Goal: Transaction & Acquisition: Purchase product/service

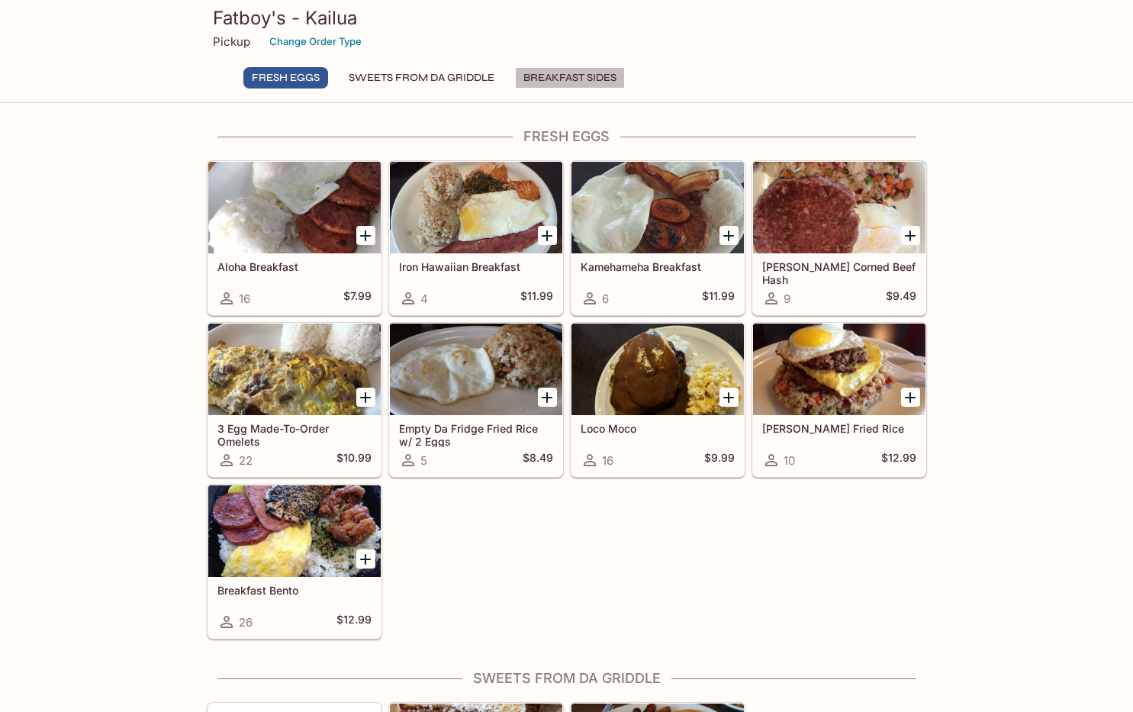
click at [554, 81] on button "BREAKFAST SIDES" at bounding box center [570, 77] width 110 height 21
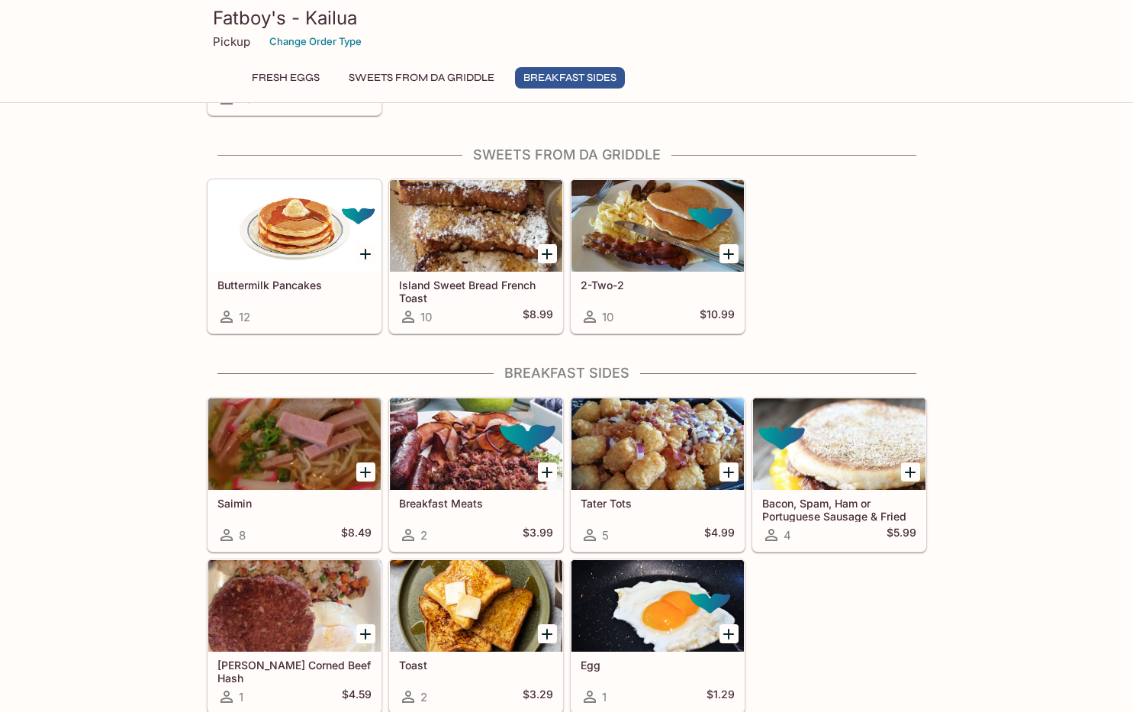
scroll to position [526, 0]
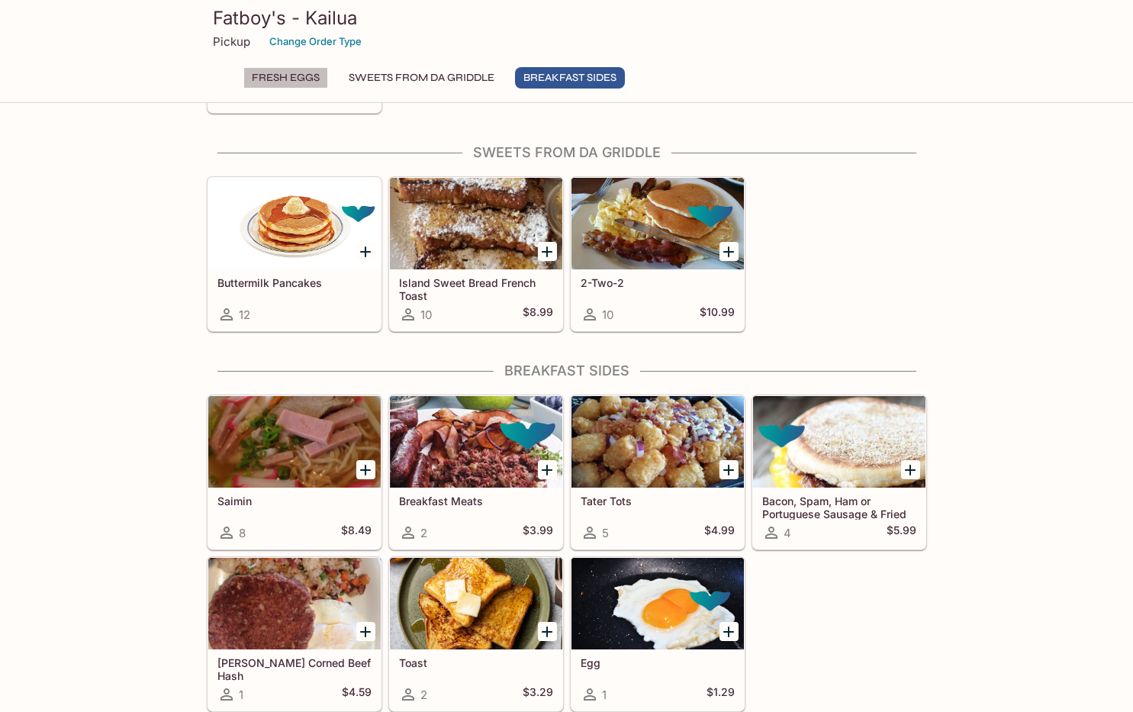
click at [295, 79] on button "FRESH EGGS" at bounding box center [285, 77] width 85 height 21
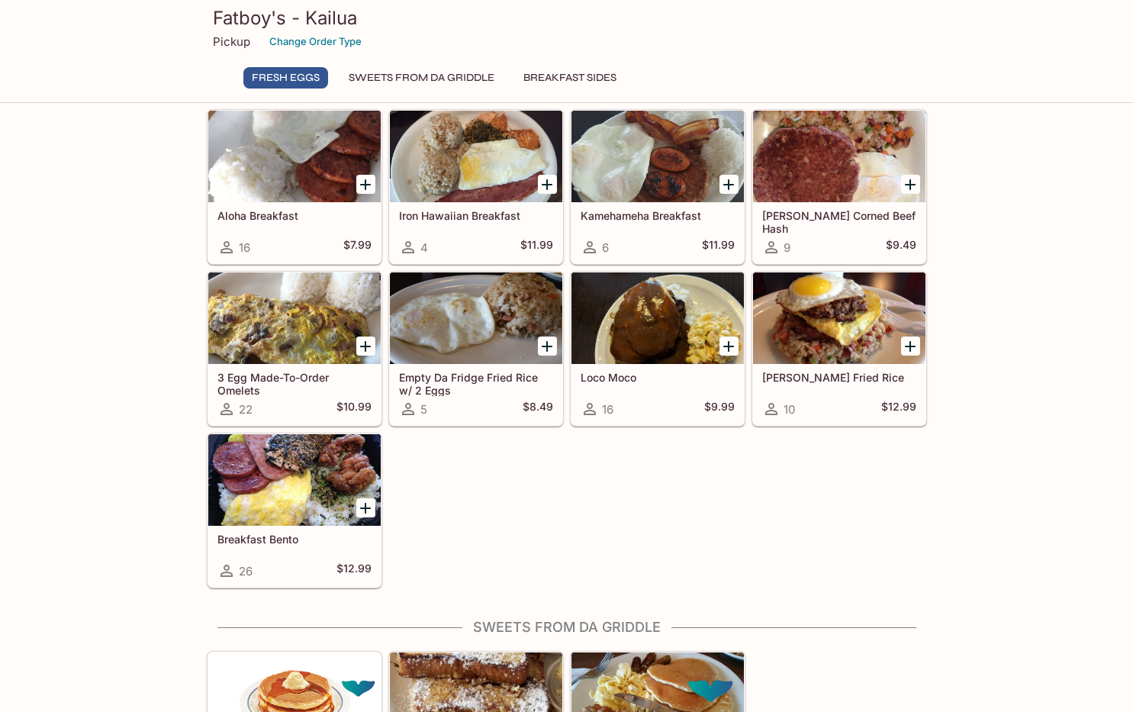
scroll to position [0, 0]
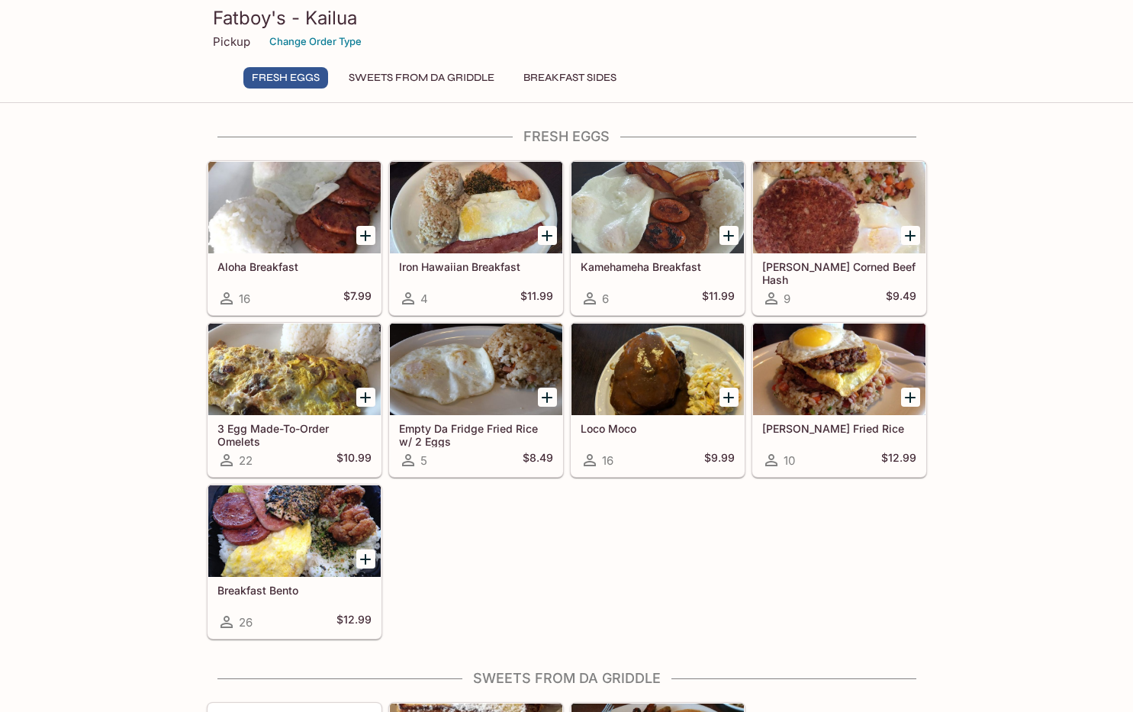
click at [471, 548] on div "Aloha Breakfast 16 $7.99 Iron Hawaiian Breakfast 4 $11.99 Kamehameha Breakfast …" at bounding box center [564, 396] width 726 height 485
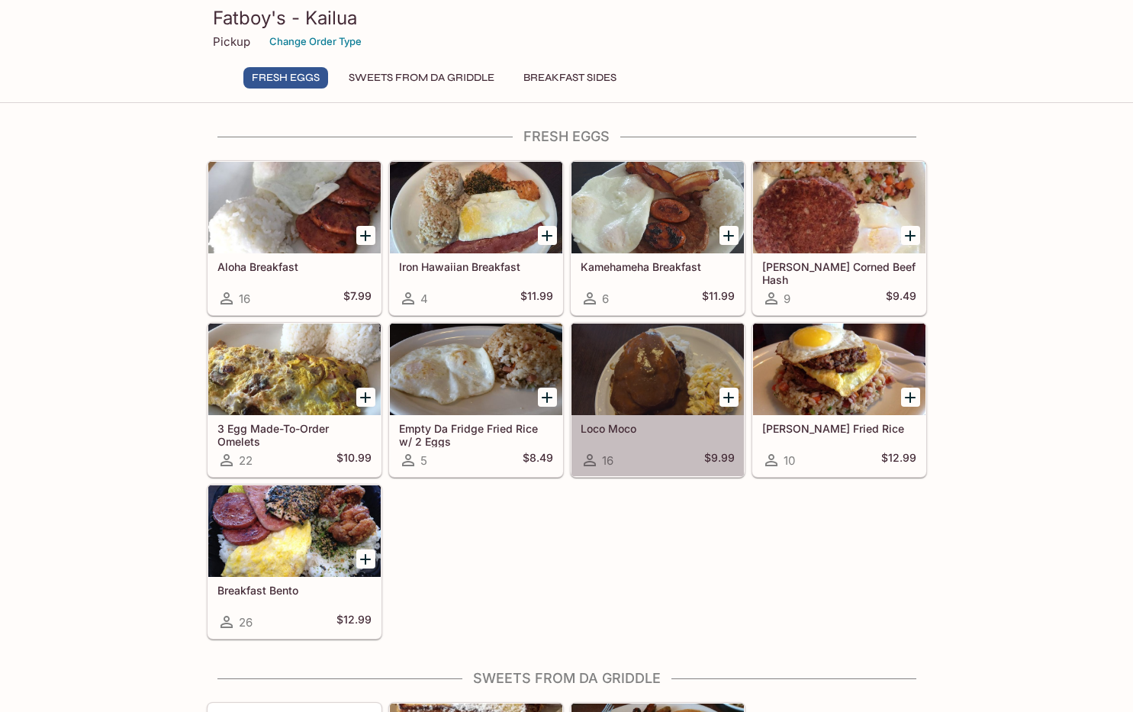
click at [607, 381] on div at bounding box center [657, 369] width 172 height 92
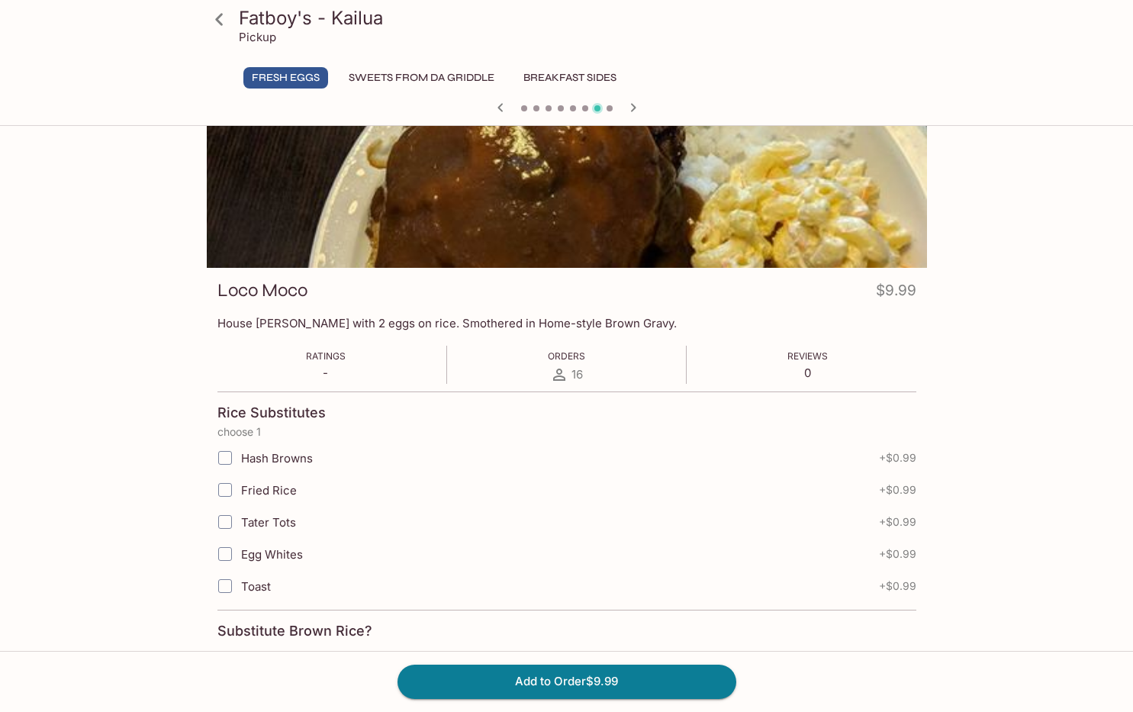
scroll to position [305, 0]
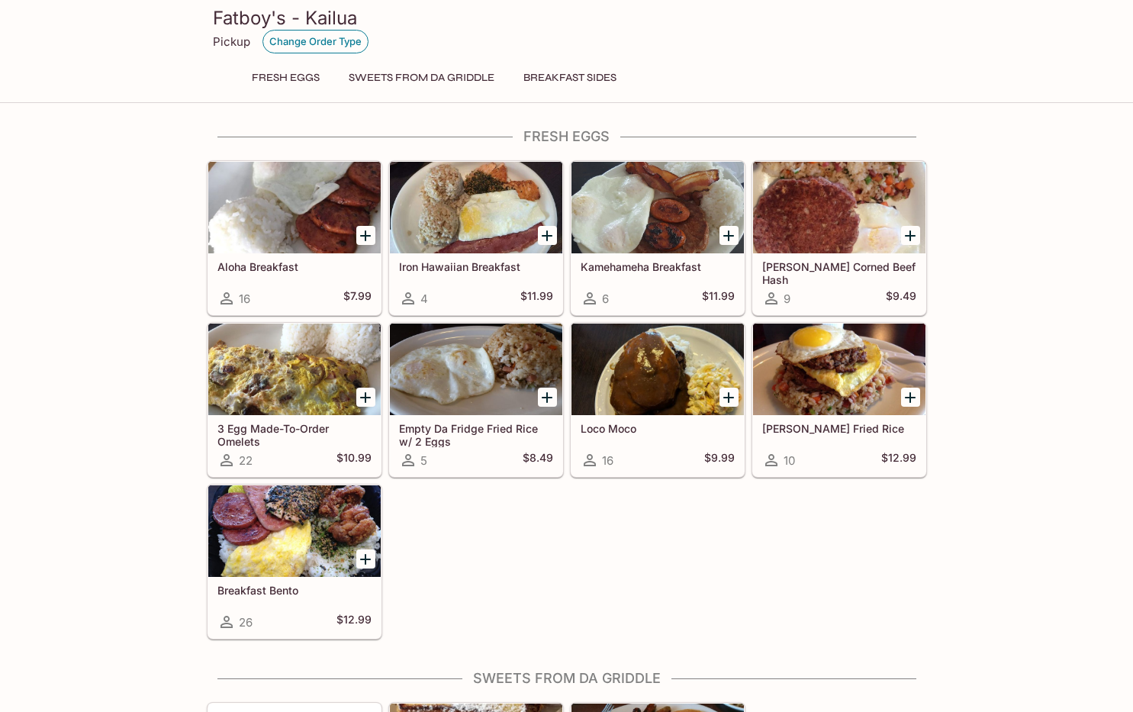
click at [349, 43] on button "Change Order Type" at bounding box center [315, 42] width 106 height 24
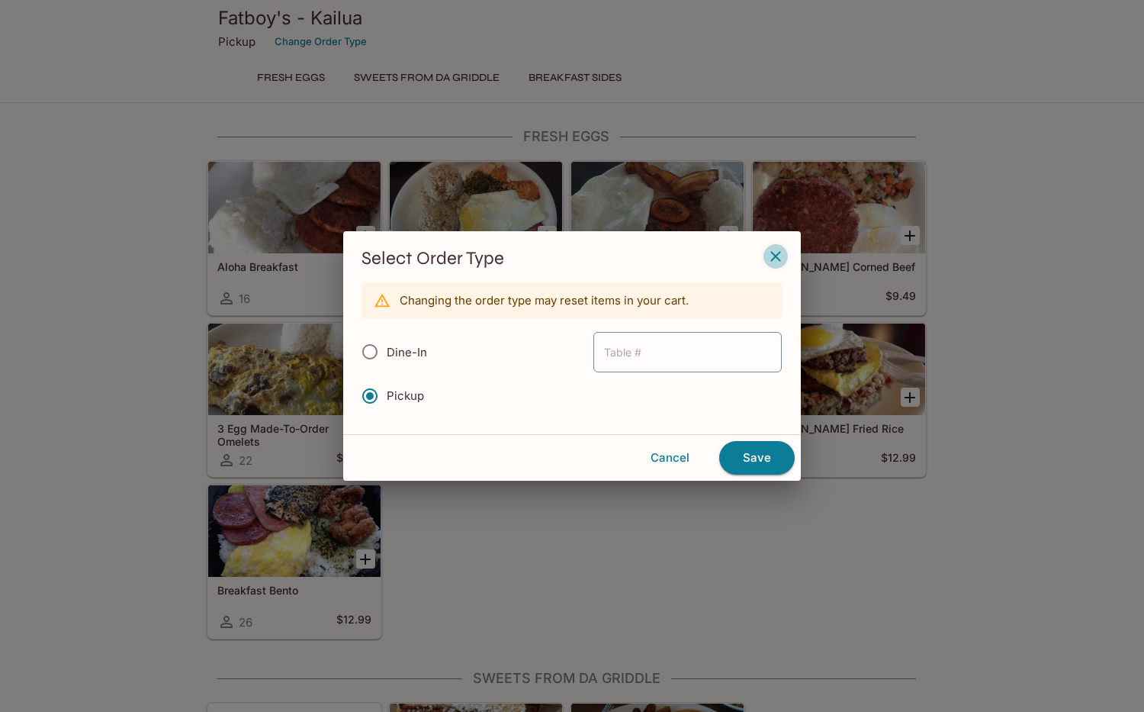
click at [777, 259] on icon "button" at bounding box center [776, 256] width 18 height 18
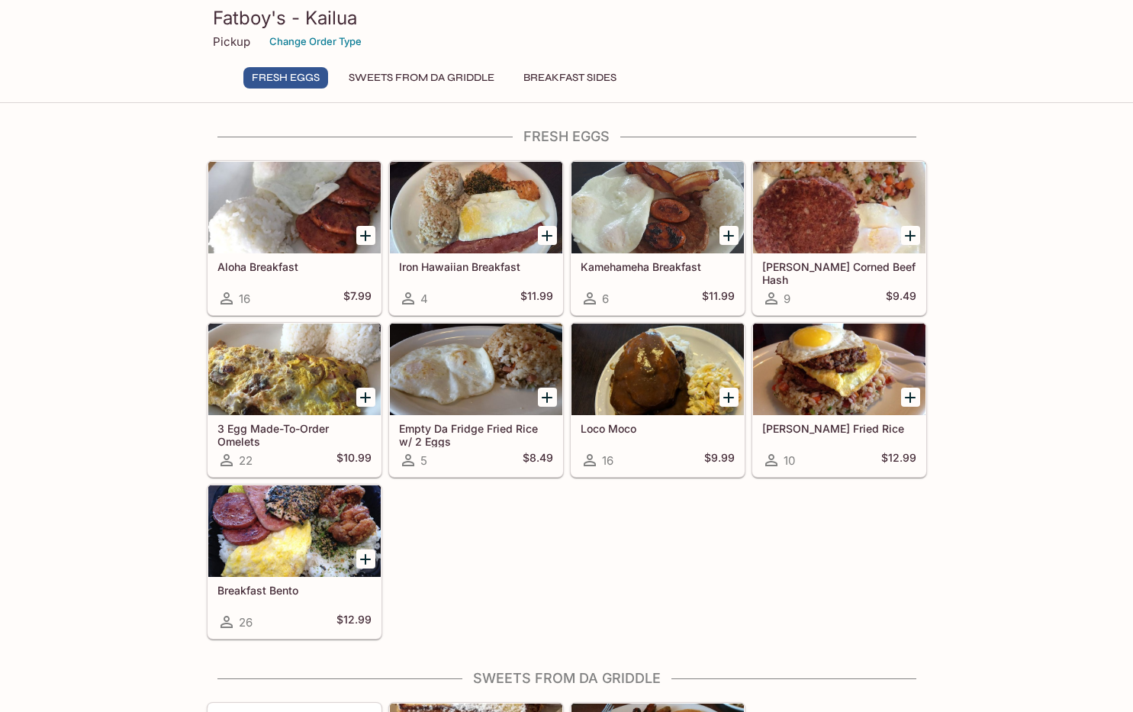
click at [975, 365] on div "FRESH EGGS Aloha Breakfast 16 $7.99 Iron Hawaiian Breakfast 4 $11.99 Kamehameha…" at bounding box center [566, 682] width 1133 height 1109
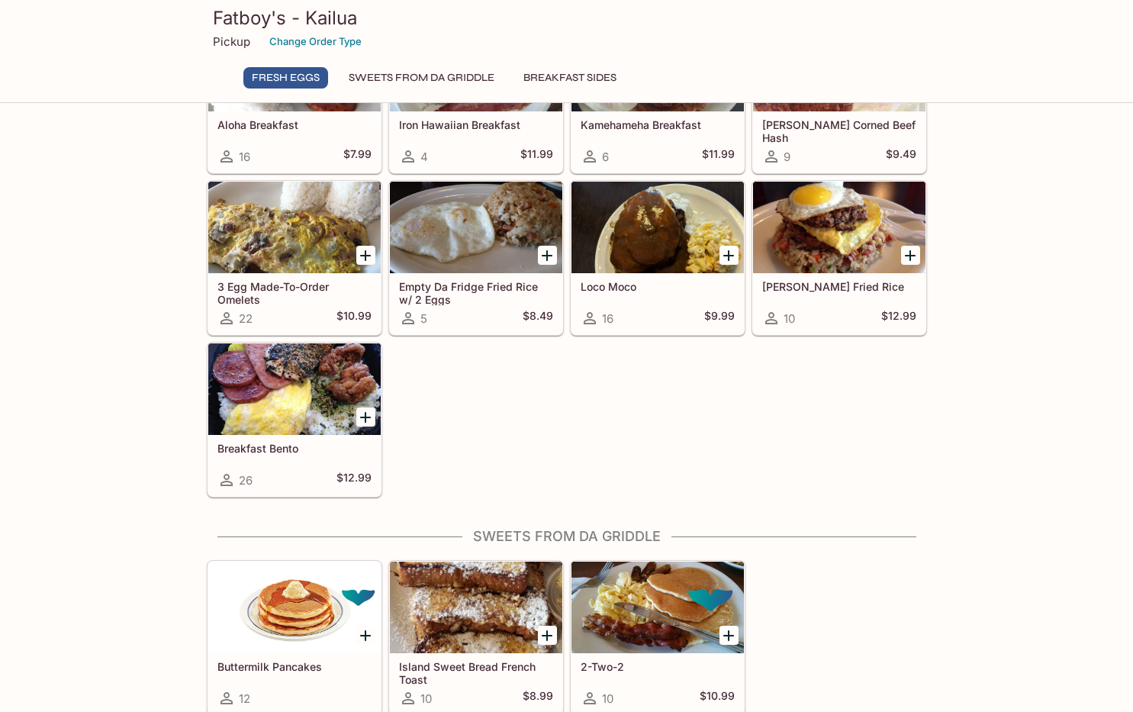
scroll to position [526, 0]
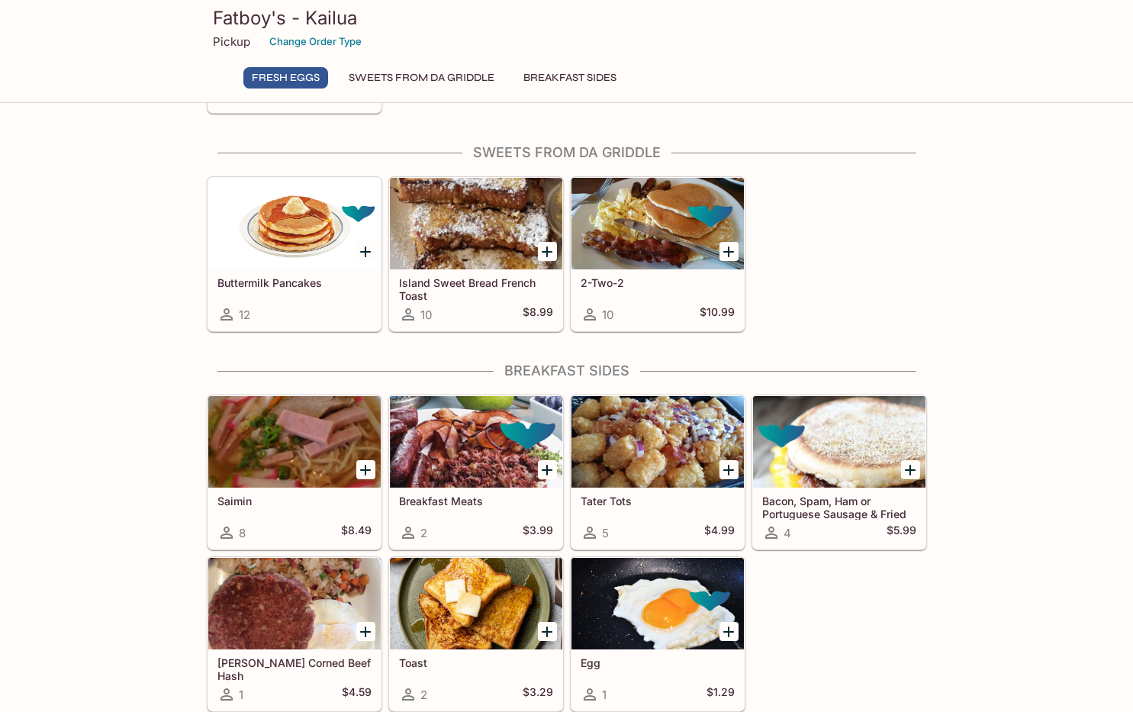
click at [975, 362] on div "FRESH EGGS Aloha Breakfast 16 $7.99 Iron Hawaiian Breakfast 4 $11.99 Kamehameha…" at bounding box center [566, 157] width 1133 height 1109
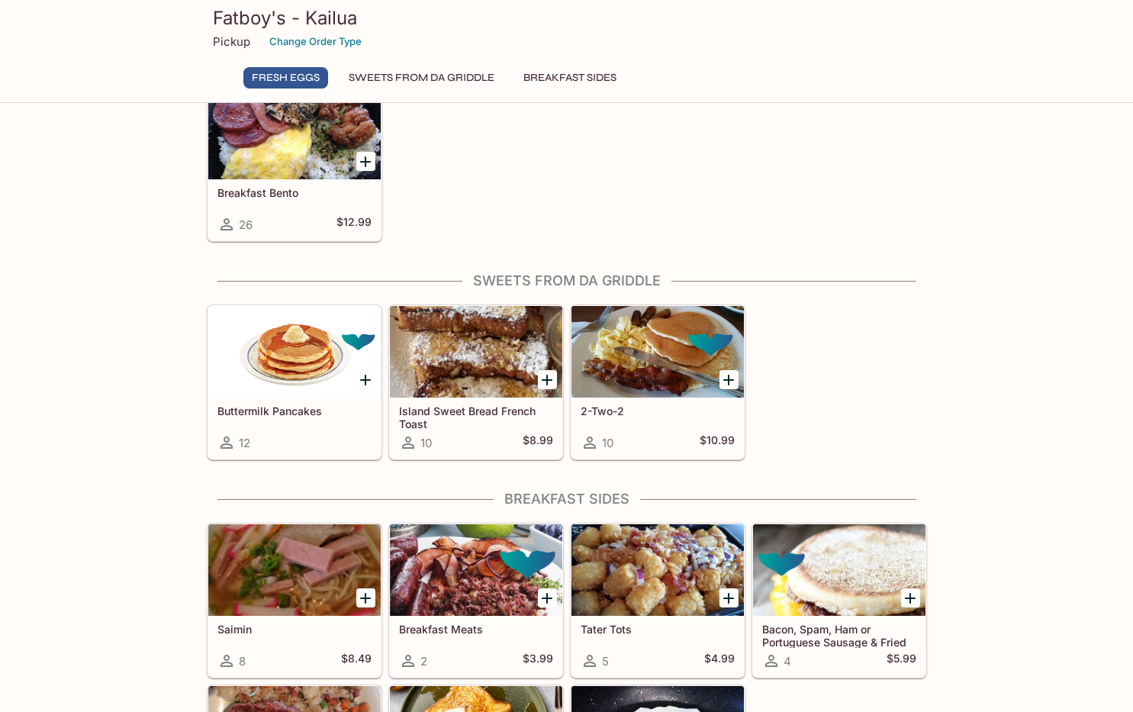
scroll to position [207, 0]
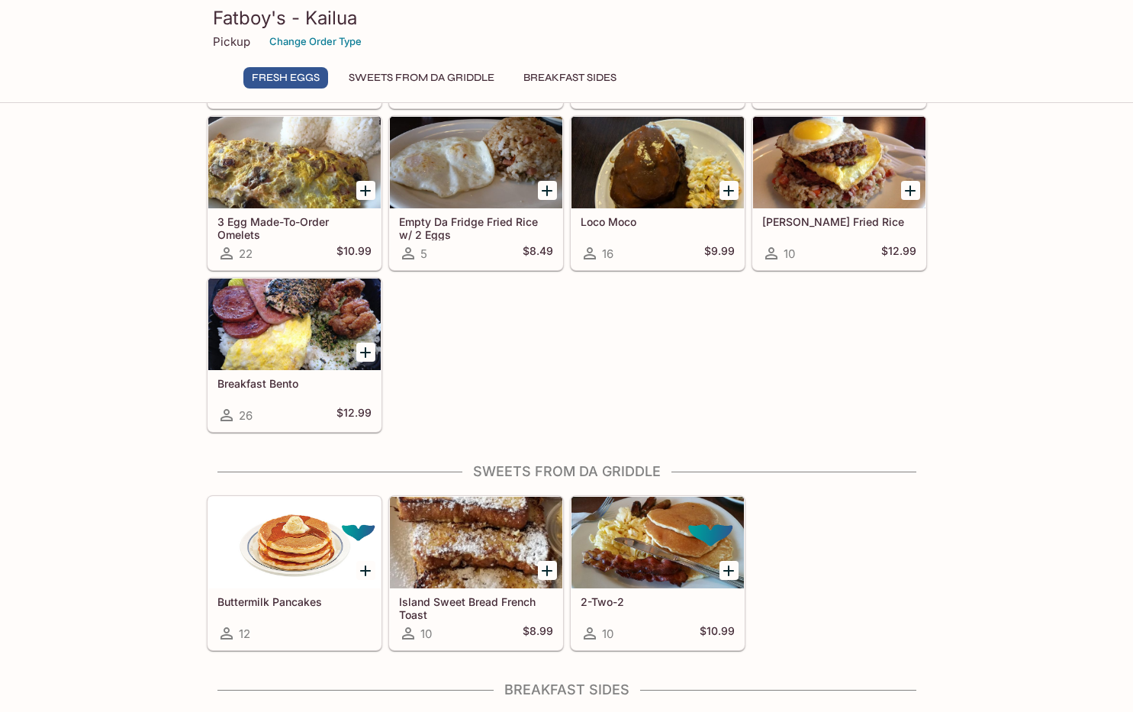
click at [975, 362] on div "FRESH EGGS Aloha Breakfast 16 $7.99 Iron Hawaiian Breakfast 4 $11.99 Kamehameha…" at bounding box center [566, 475] width 1133 height 1109
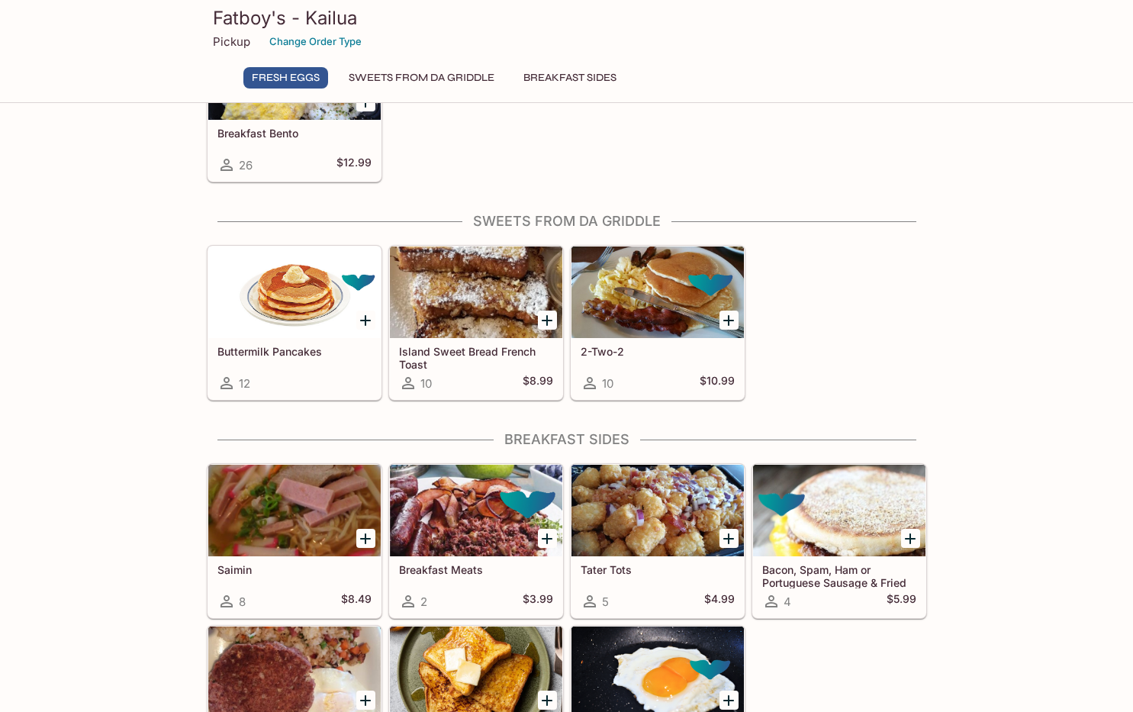
scroll to position [526, 0]
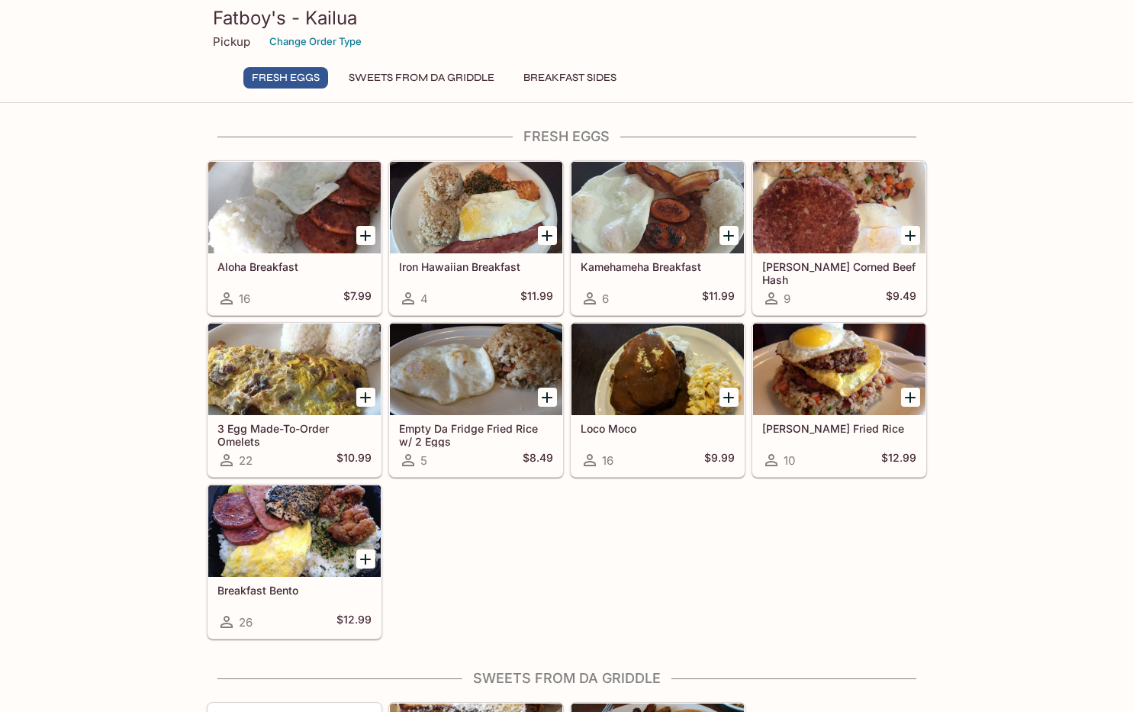
click at [725, 395] on icon "Add Loco Moco" at bounding box center [728, 397] width 18 height 18
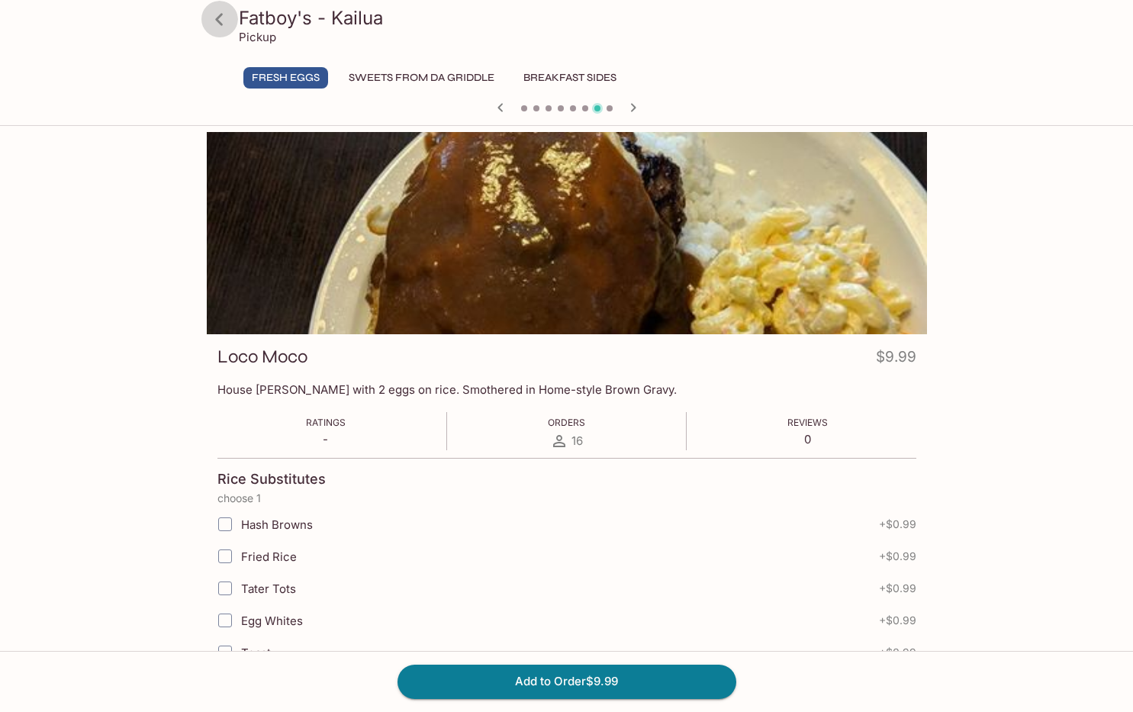
click at [221, 23] on icon at bounding box center [219, 19] width 8 height 12
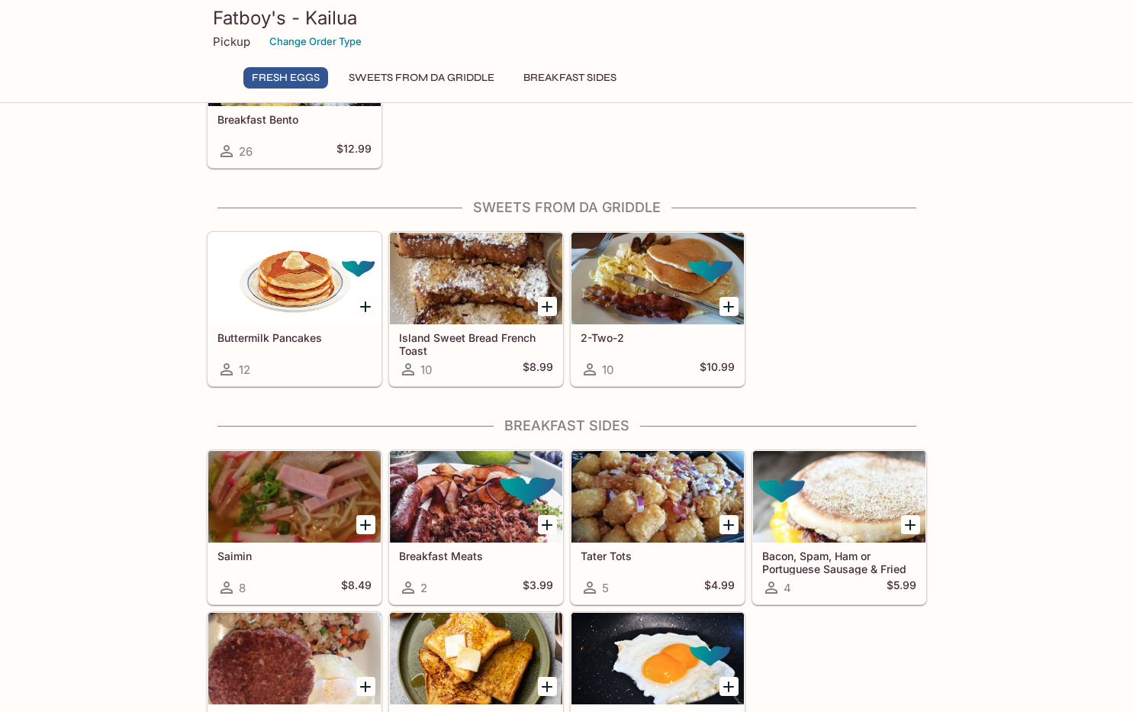
scroll to position [526, 0]
